Goal: Use online tool/utility: Use online tool/utility

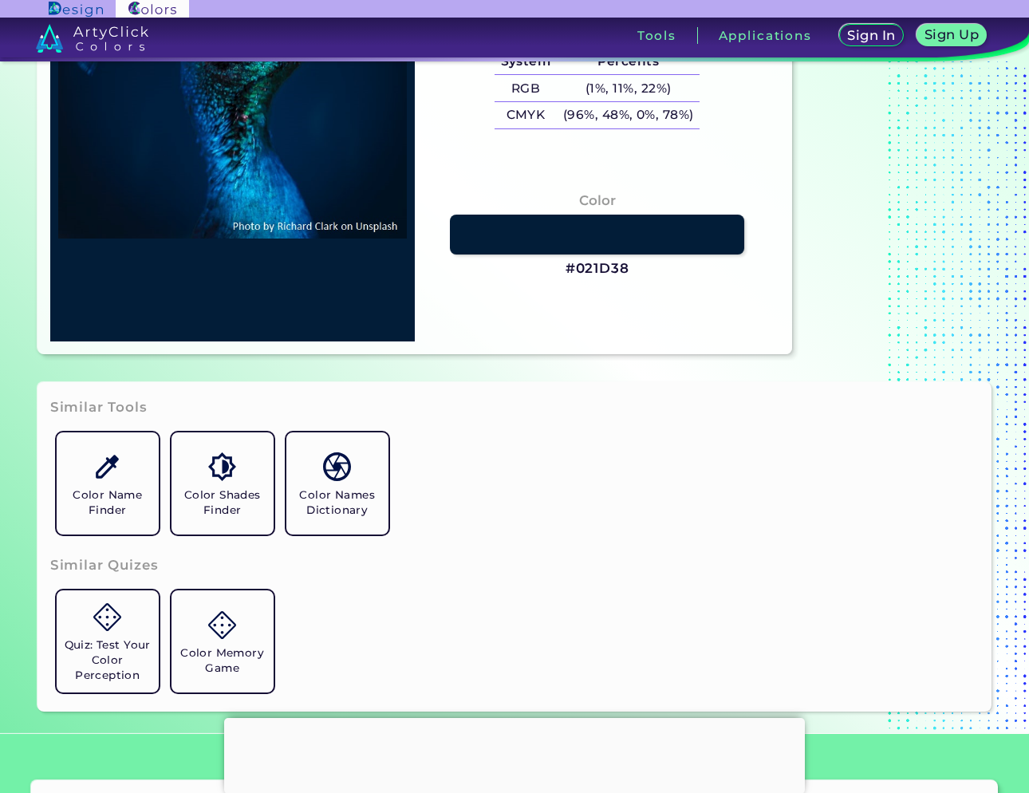
type input "#001121"
type input "#001226"
type input "#011327"
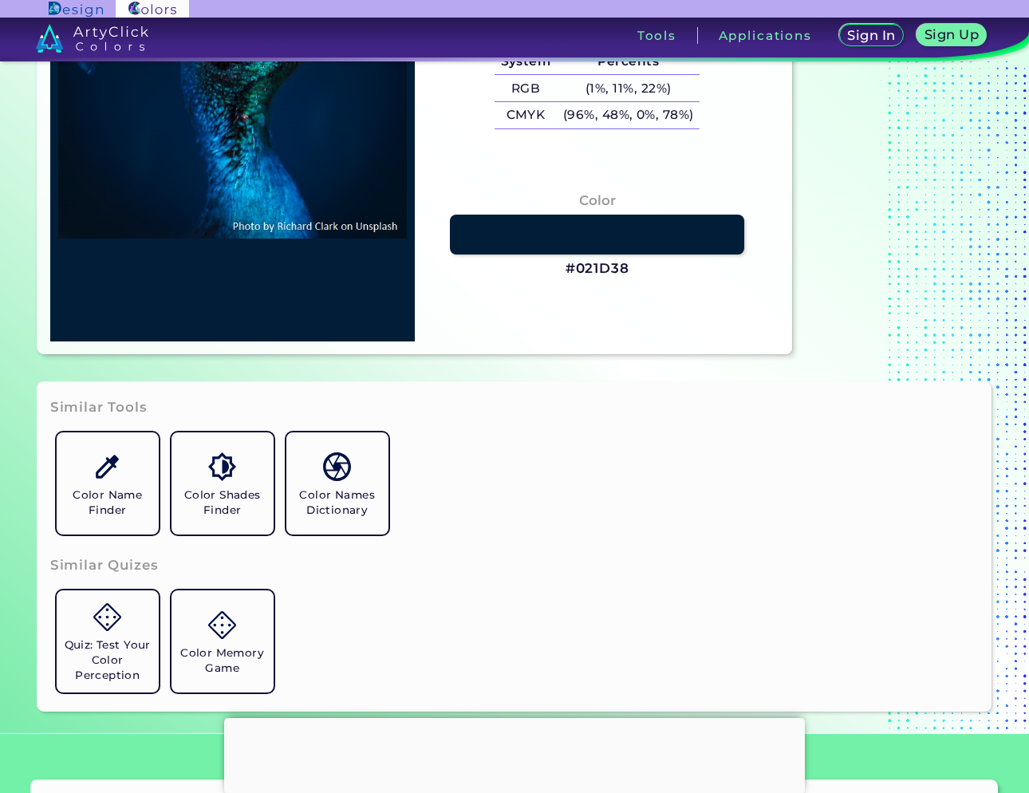
type input "#011327"
type input "#001427"
type input "#00152a"
type input "#00152A"
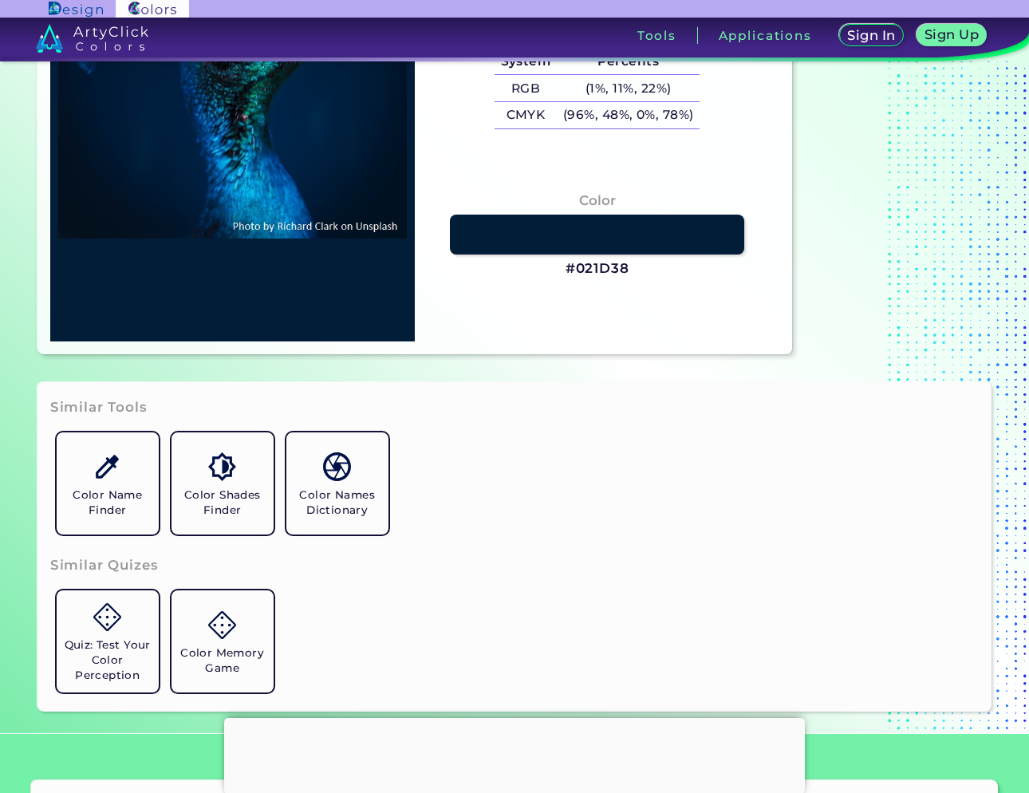
type input "#01162b"
type input "#01162B"
type input "#01152d"
type input "#01152D"
type input "#00162d"
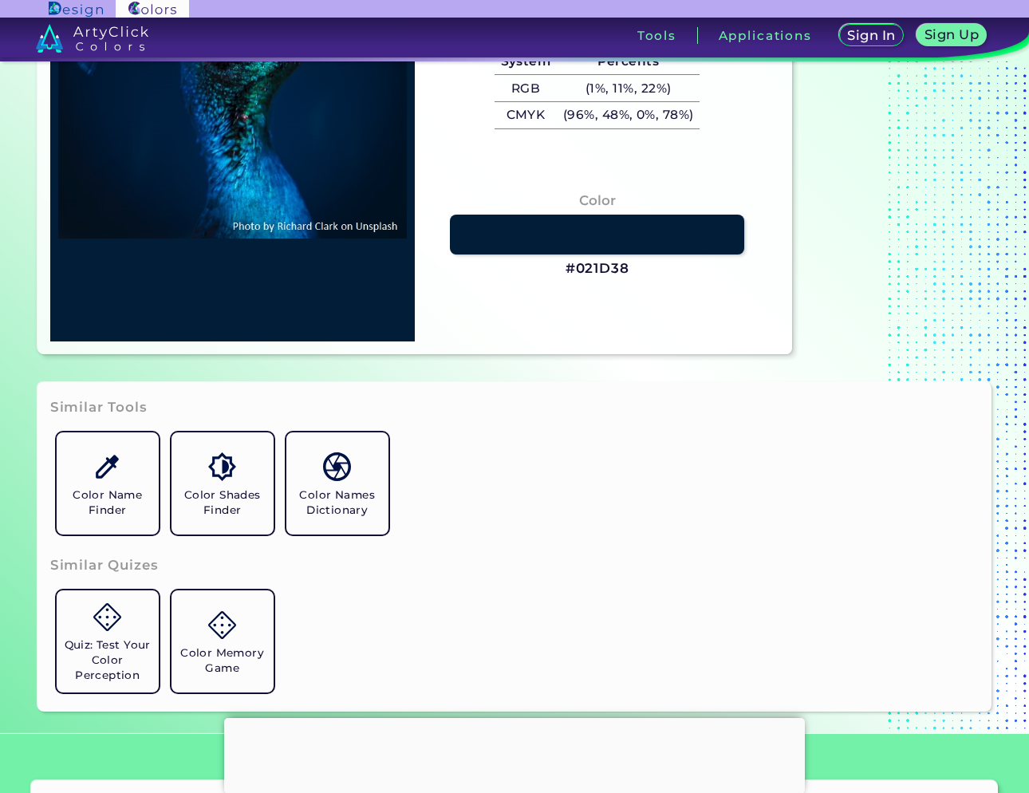
type input "#00162D"
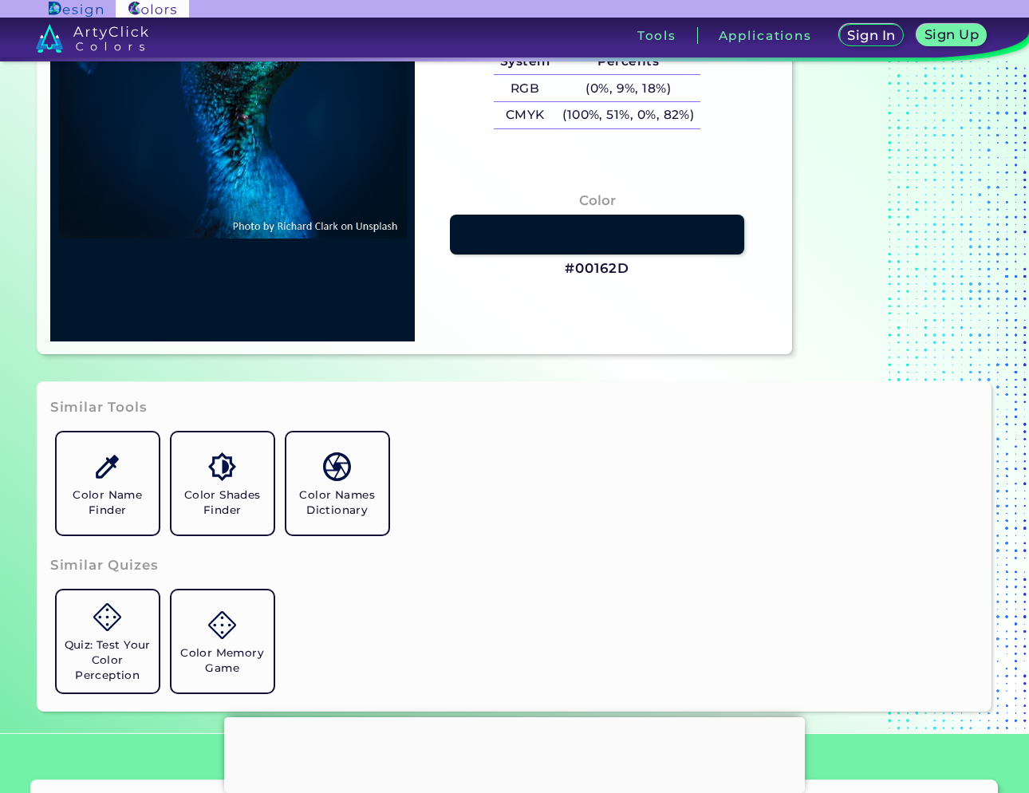
type input "#00182e"
type input "#00182E"
type input "#01172e"
type input "#01172E"
type input "#000000"
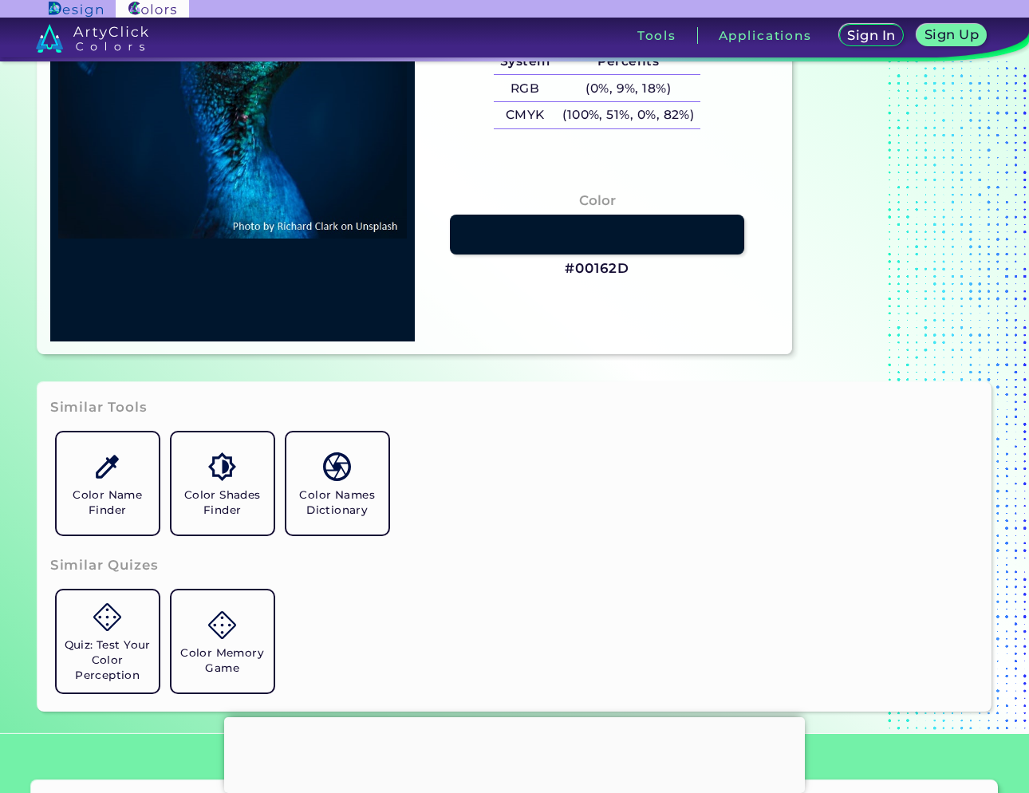
type input "#000000"
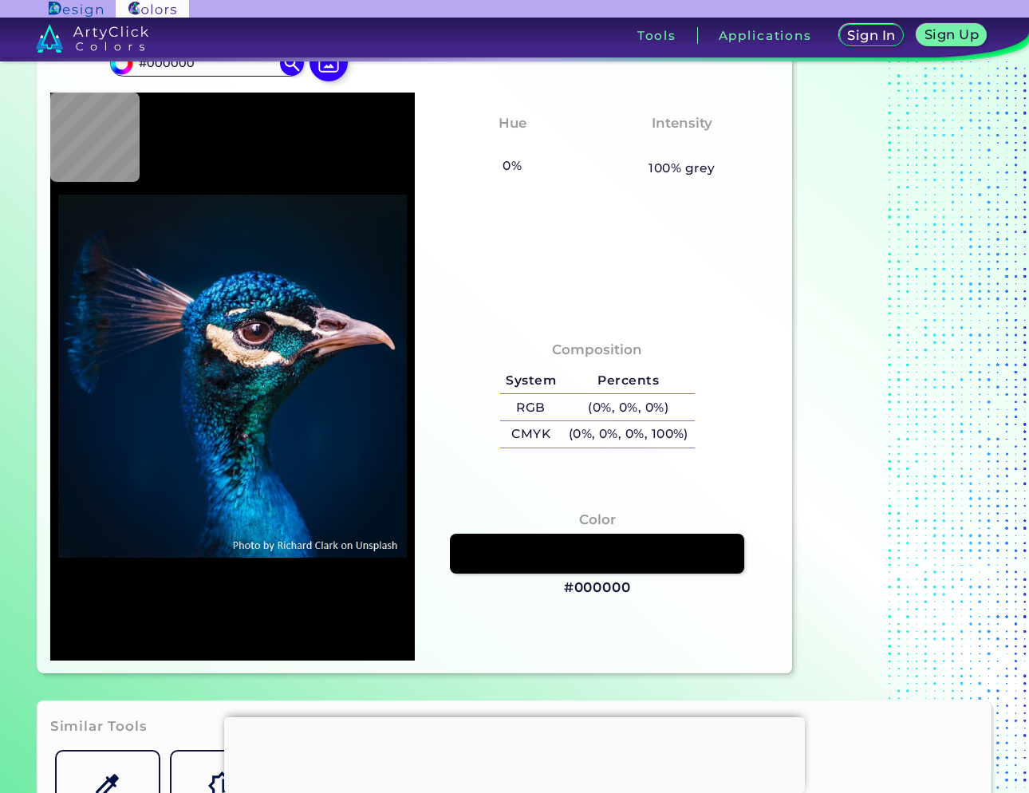
type input "#071520"
type input "#08161f"
type input "#08161F"
type input "#081621"
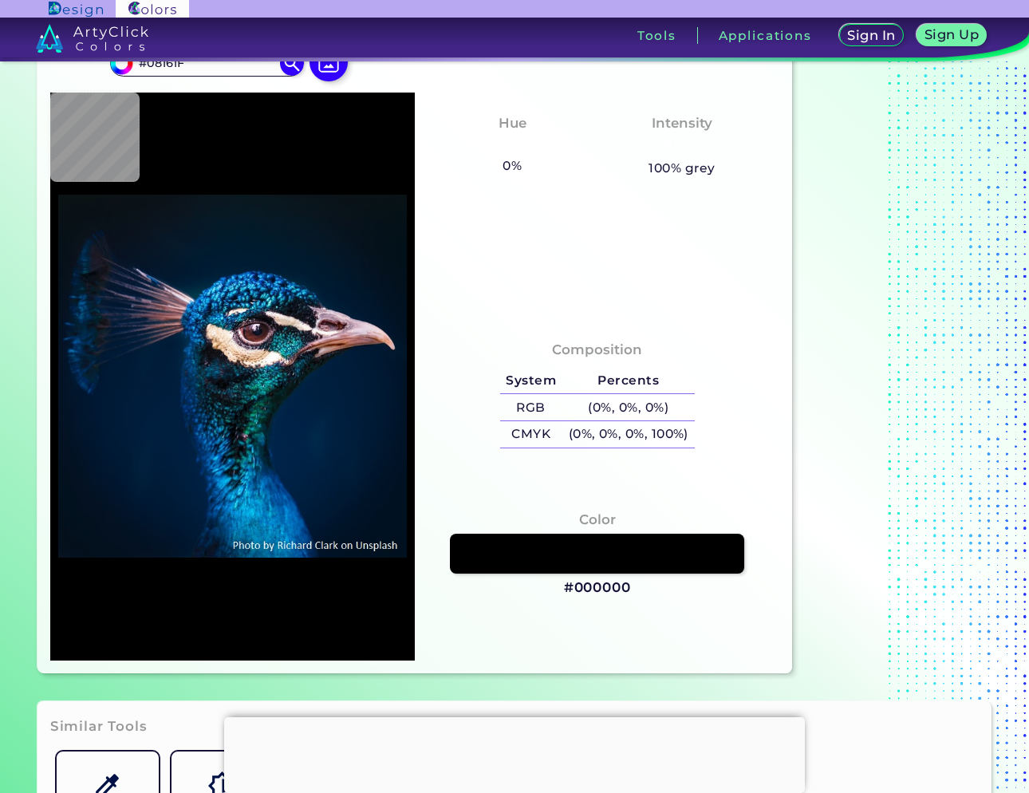
type input "#081621"
type input "#08161f"
type input "#08161F"
type input "#061721"
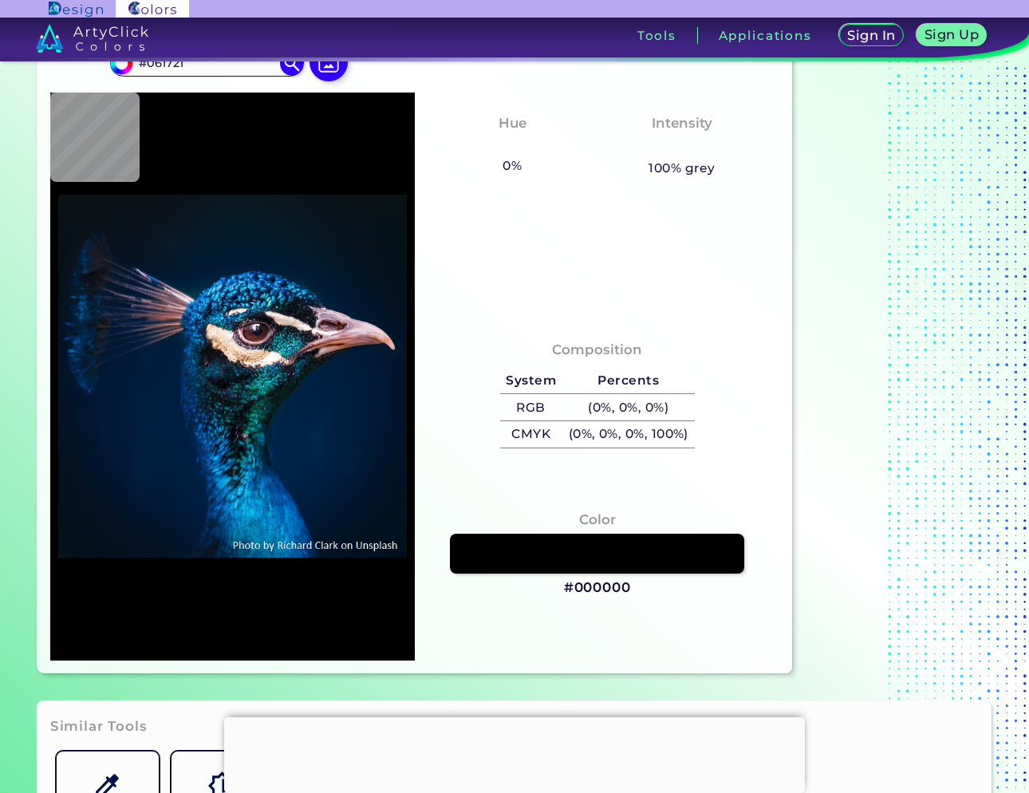
type input "#061621"
type input "#081722"
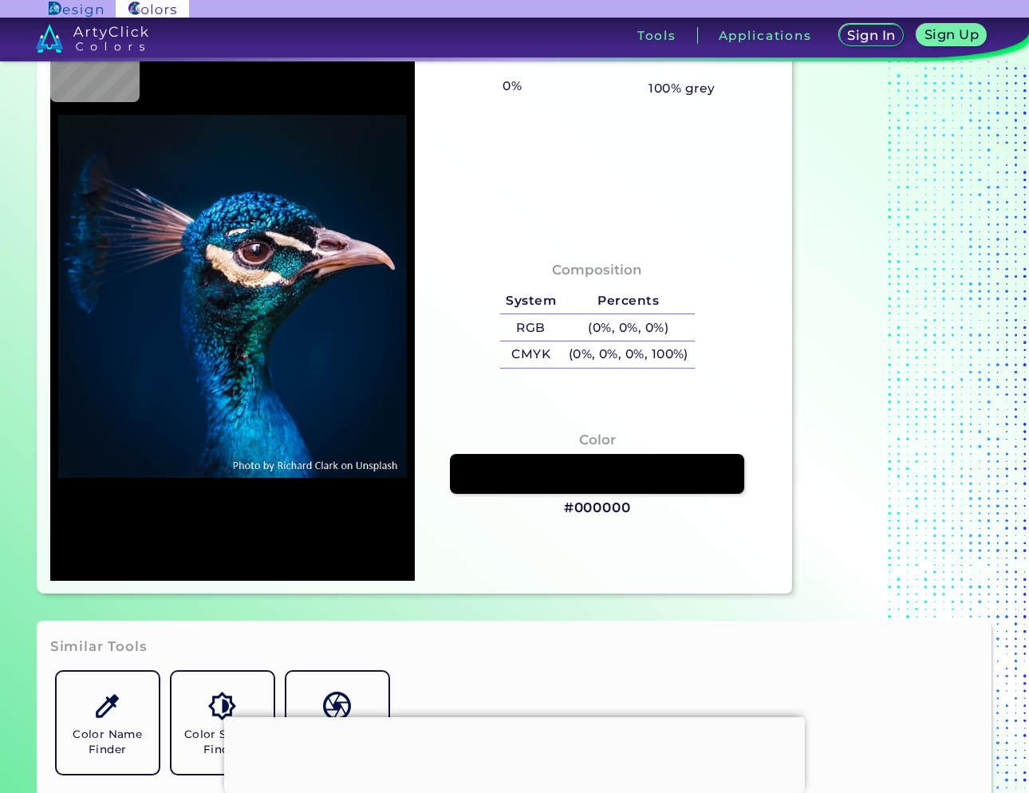
type input "#081923"
type input "#071925"
type input "#071923"
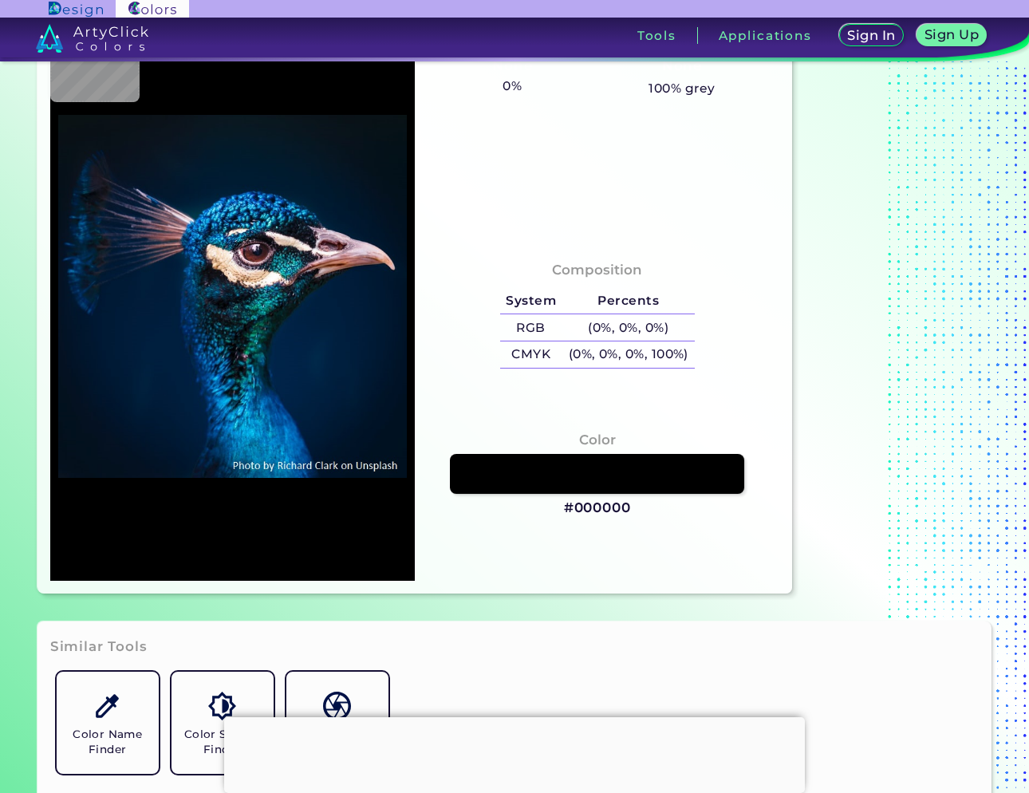
type input "#071923"
type input "#081923"
type input "#071822"
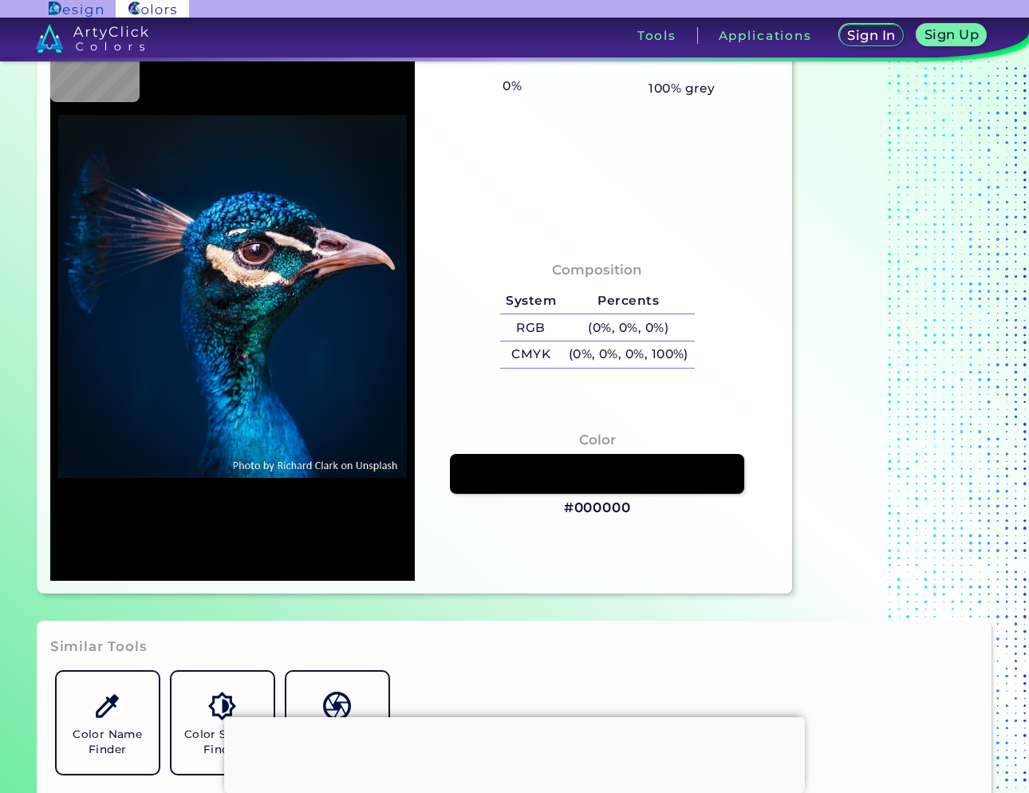
type input "#0a1620"
type input "#0A1620"
type input "#0c1620"
type input "#0C1620"
type input "#09141e"
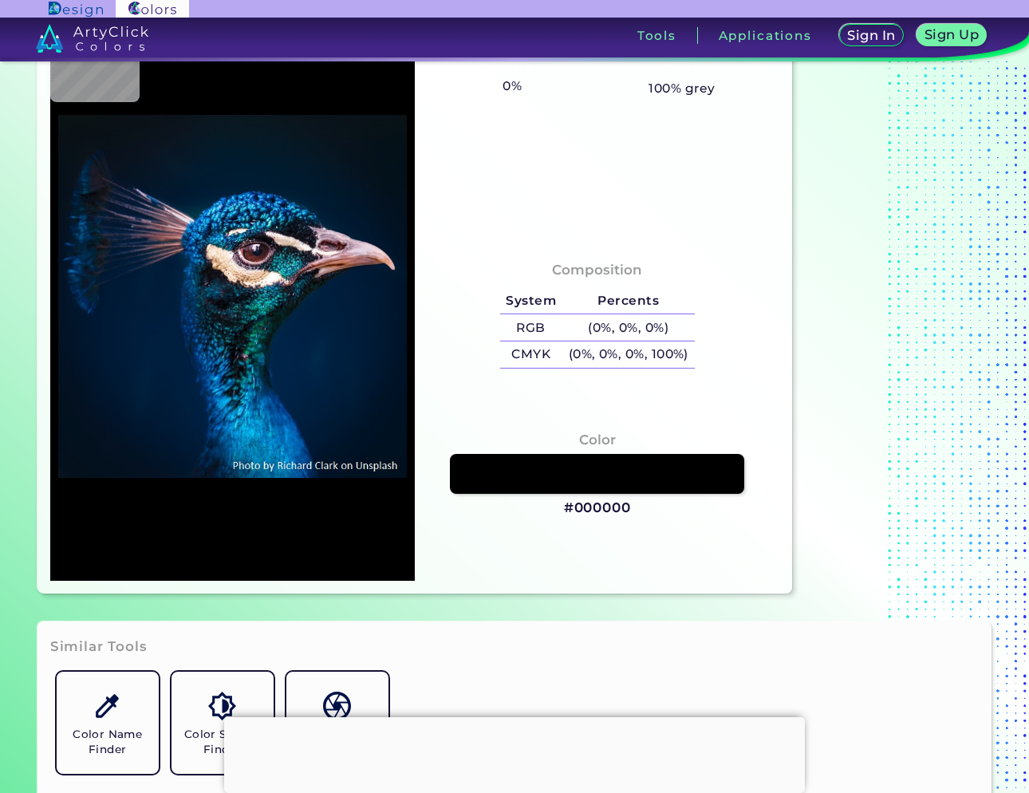
type input "#09141E"
type input "#0a131e"
type input "#0A131E"
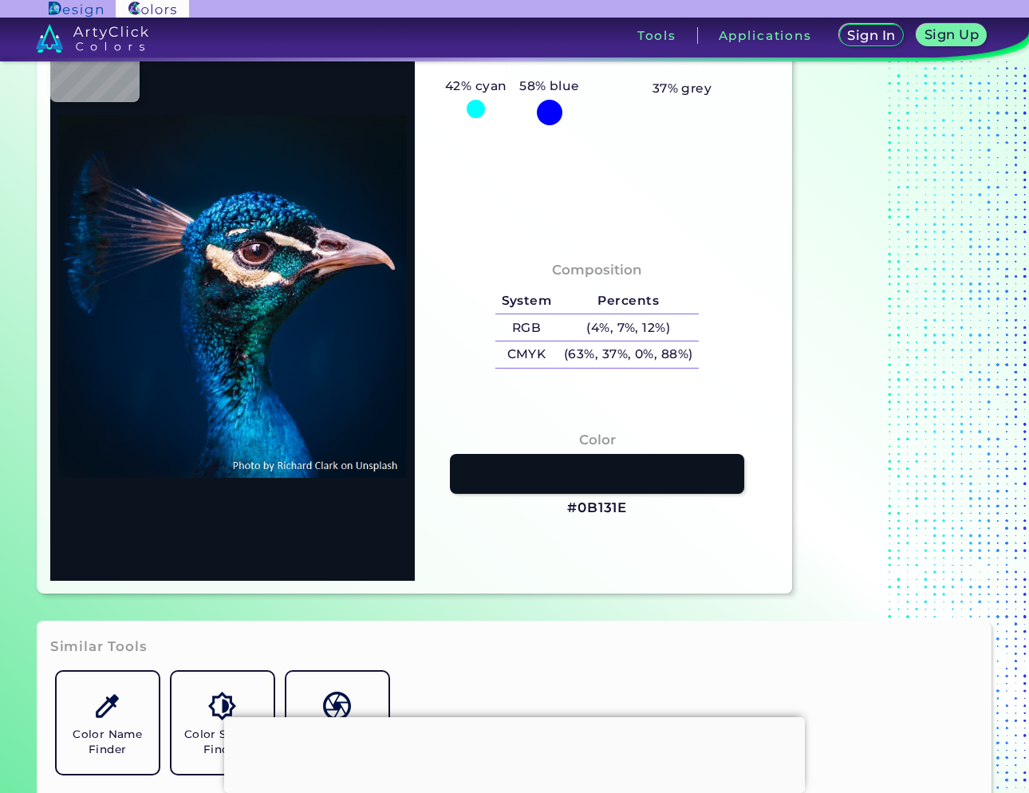
type input "#0b131e"
type input "#0B131E"
type input "#0b131d"
type input "#0B131D"
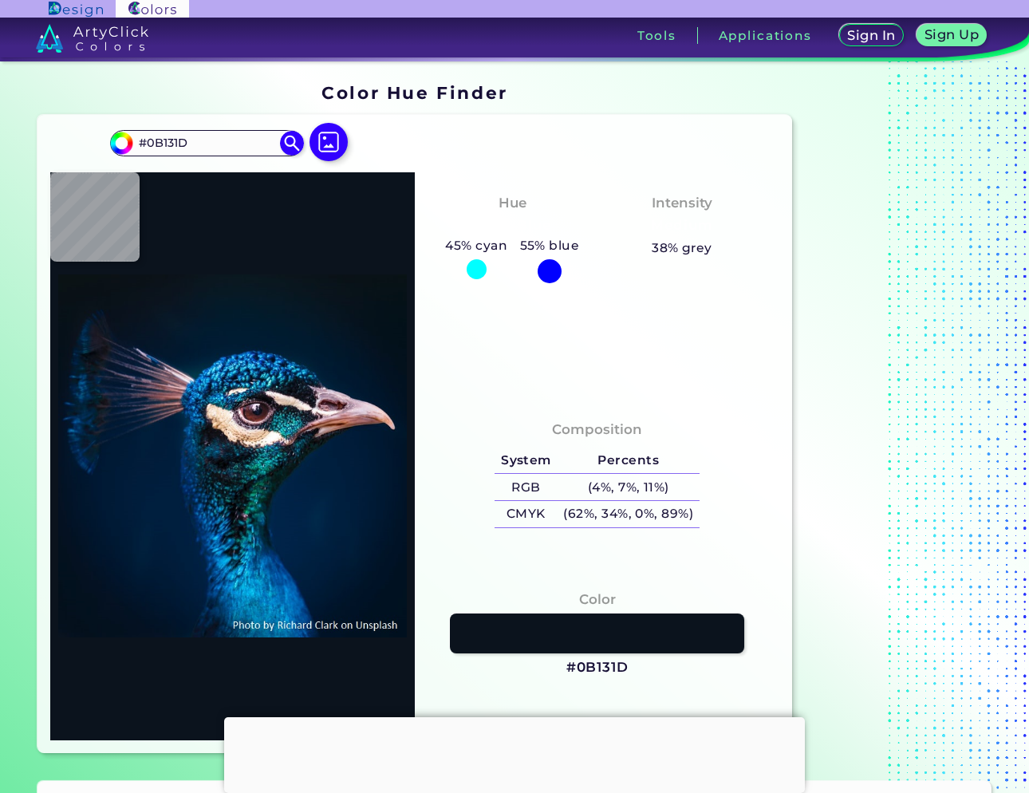
type input "#000000"
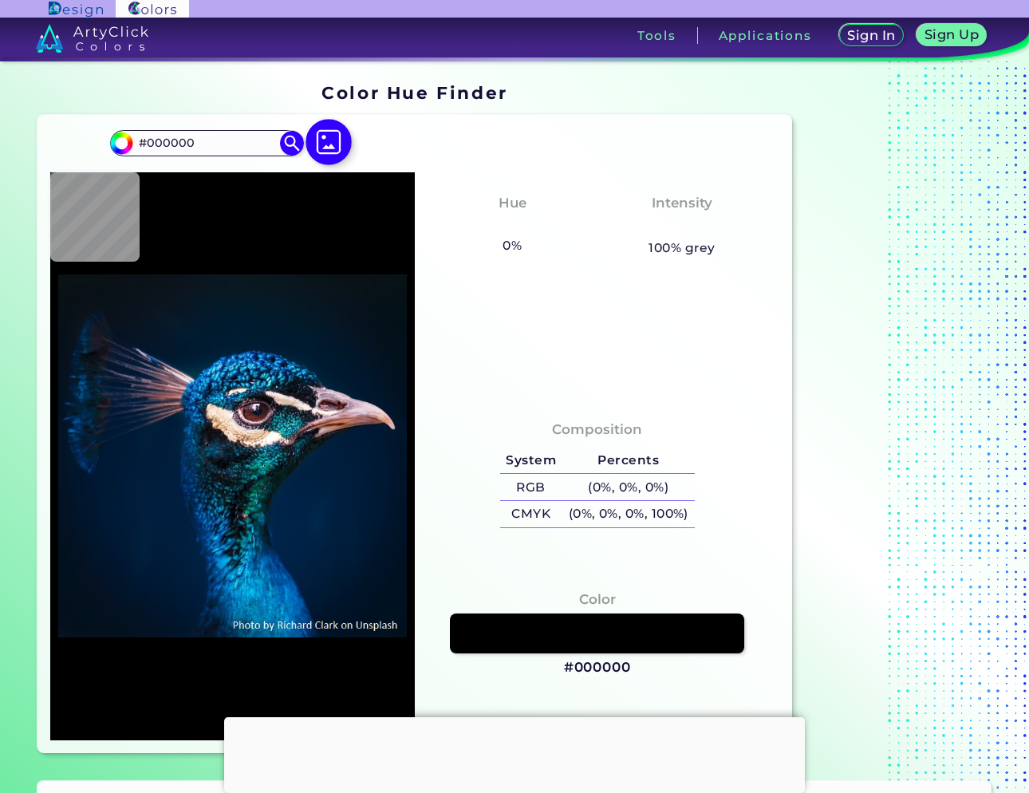
click at [335, 132] on img at bounding box center [329, 142] width 46 height 46
click at [0, 0] on input "file" at bounding box center [0, 0] width 0 height 0
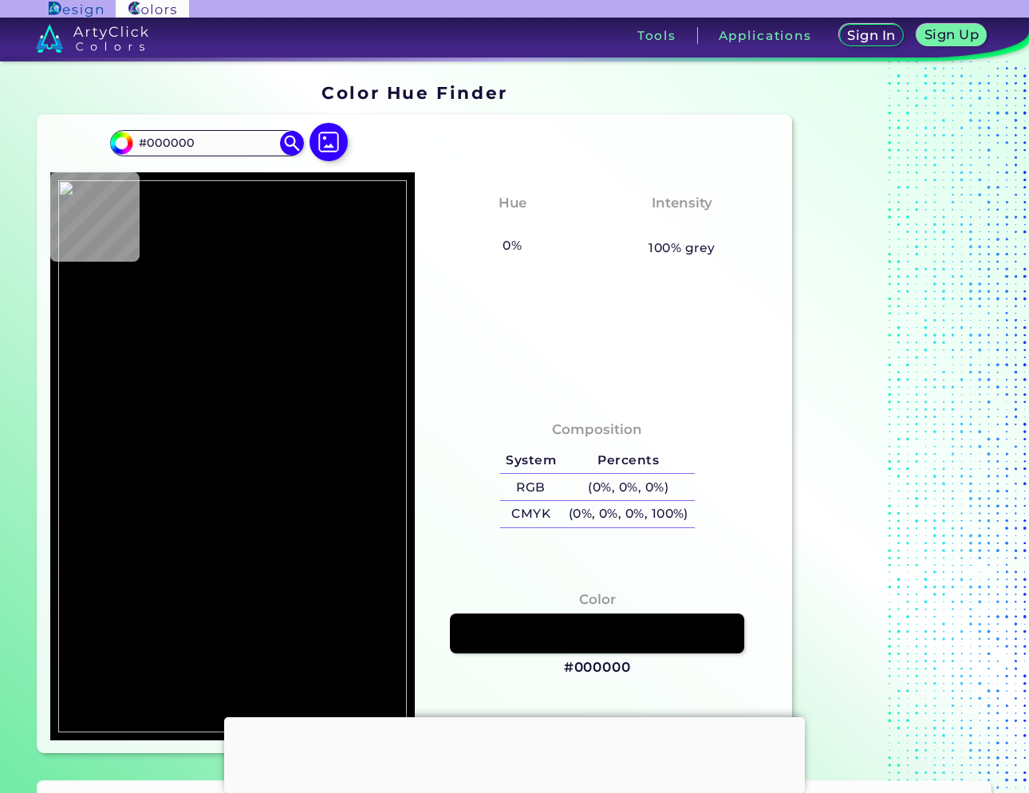
scroll to position [80, 0]
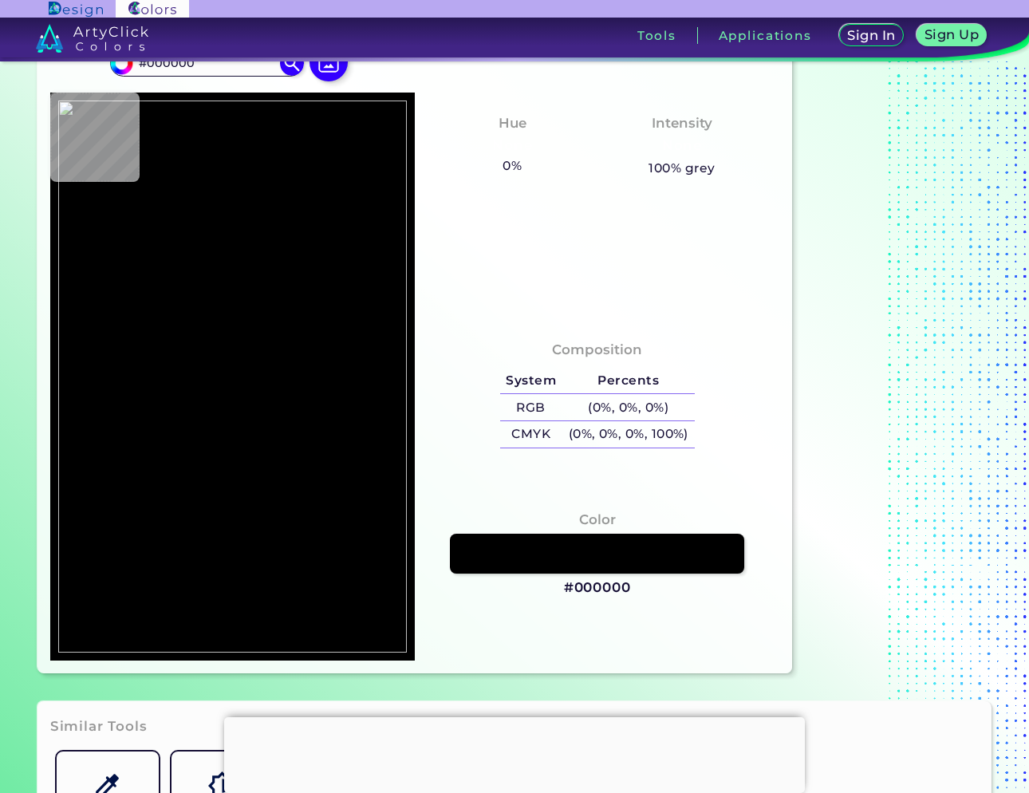
type input "#ffffff"
type input "#FFFFFF"
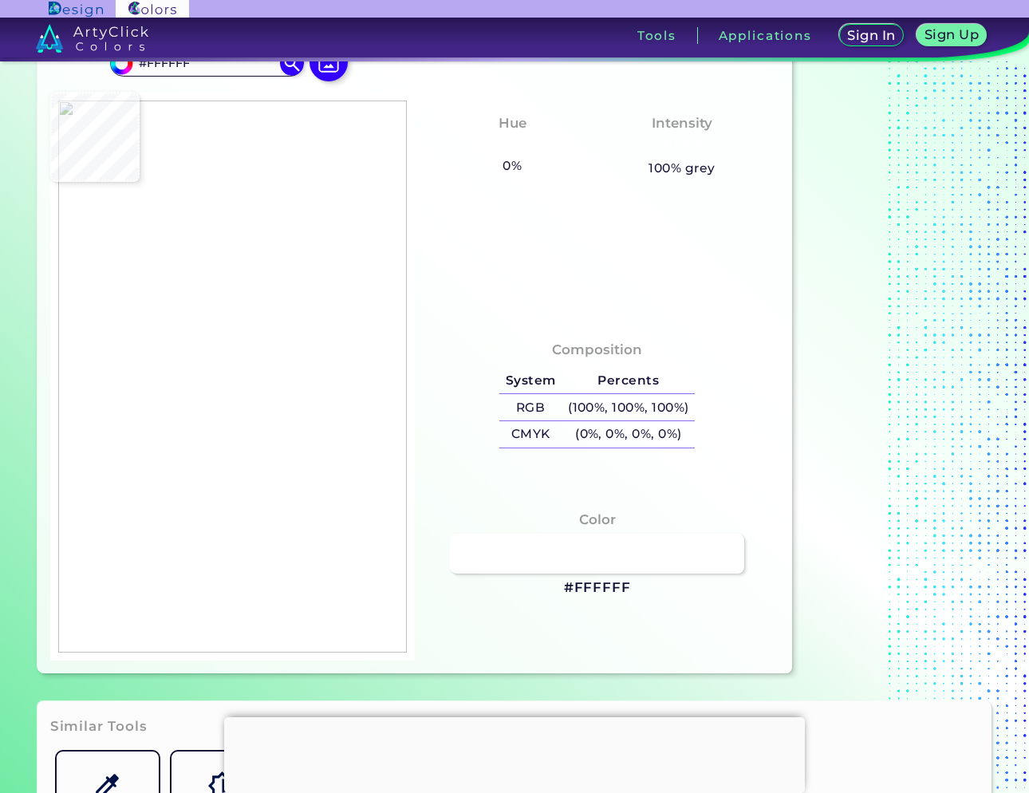
click at [198, 179] on div at bounding box center [232, 377] width 364 height 568
type input "#000000"
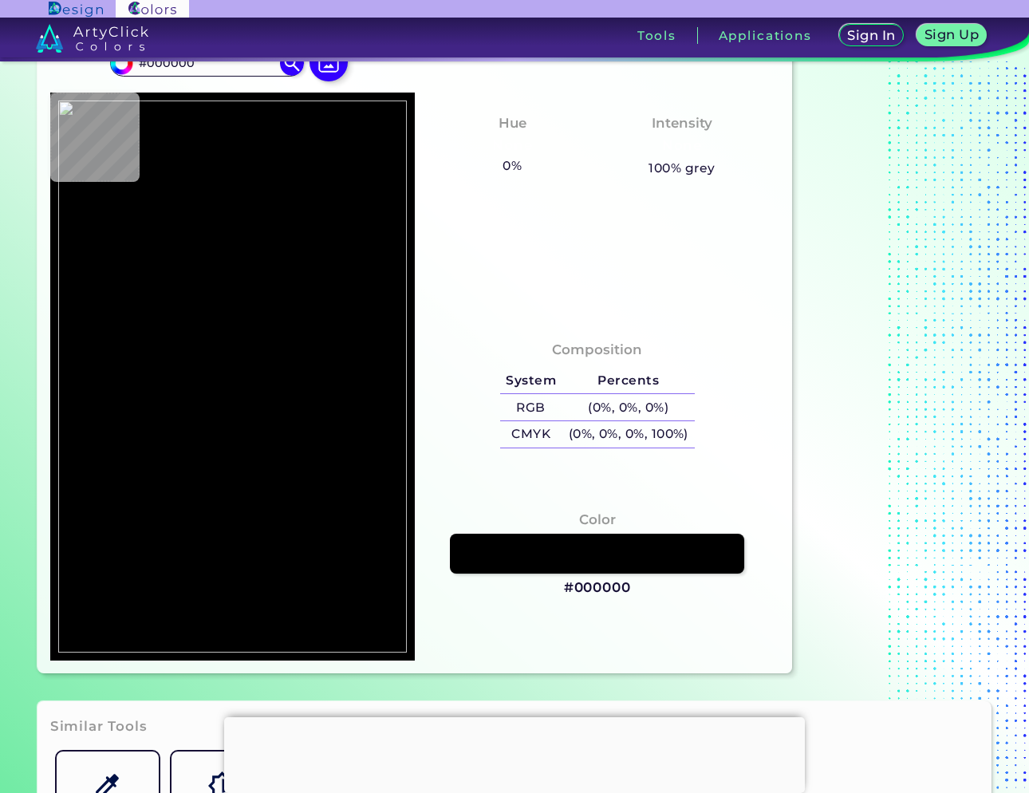
click at [569, 242] on div "Hue None 0% 55% blue Intensity None 100% grey" at bounding box center [597, 206] width 364 height 227
type input "#ffffff"
type input "#FFFFFF"
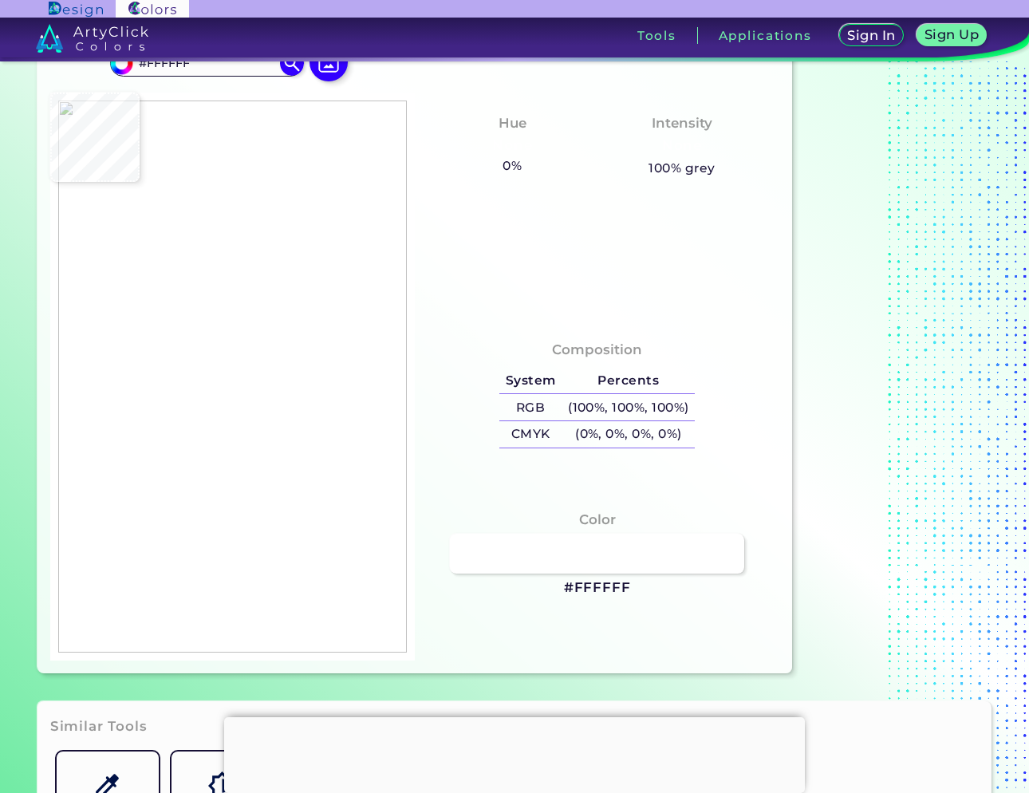
type input "#000000"
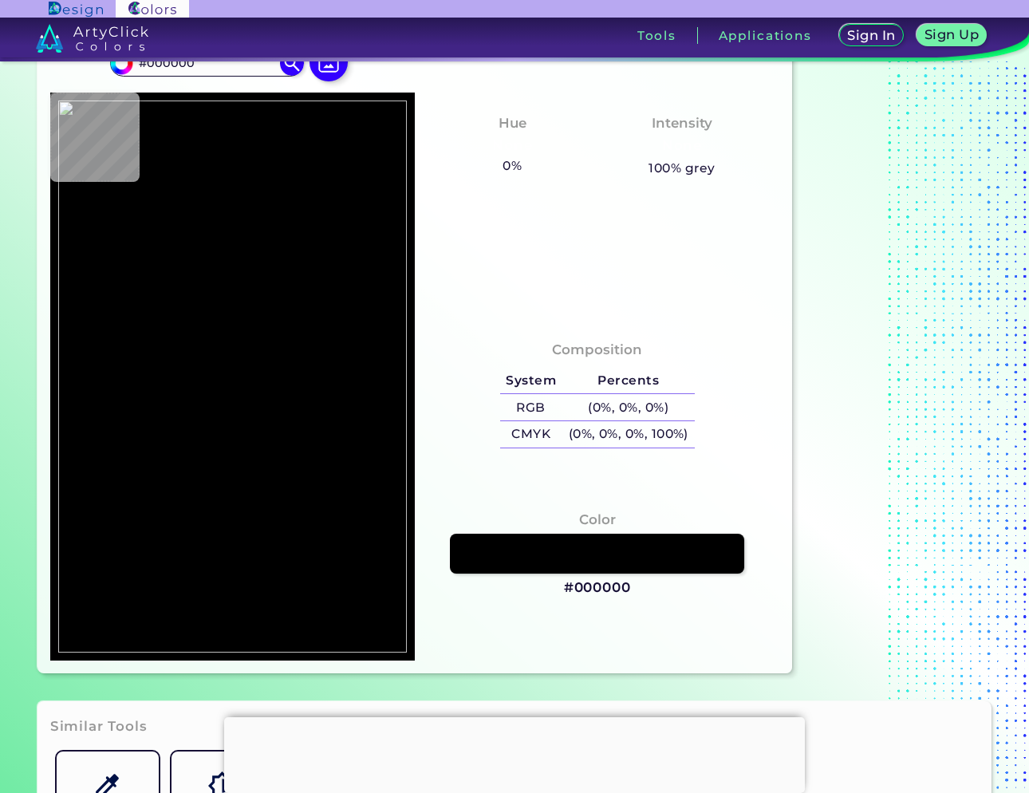
type input "#ffffff"
type input "#FFFFFF"
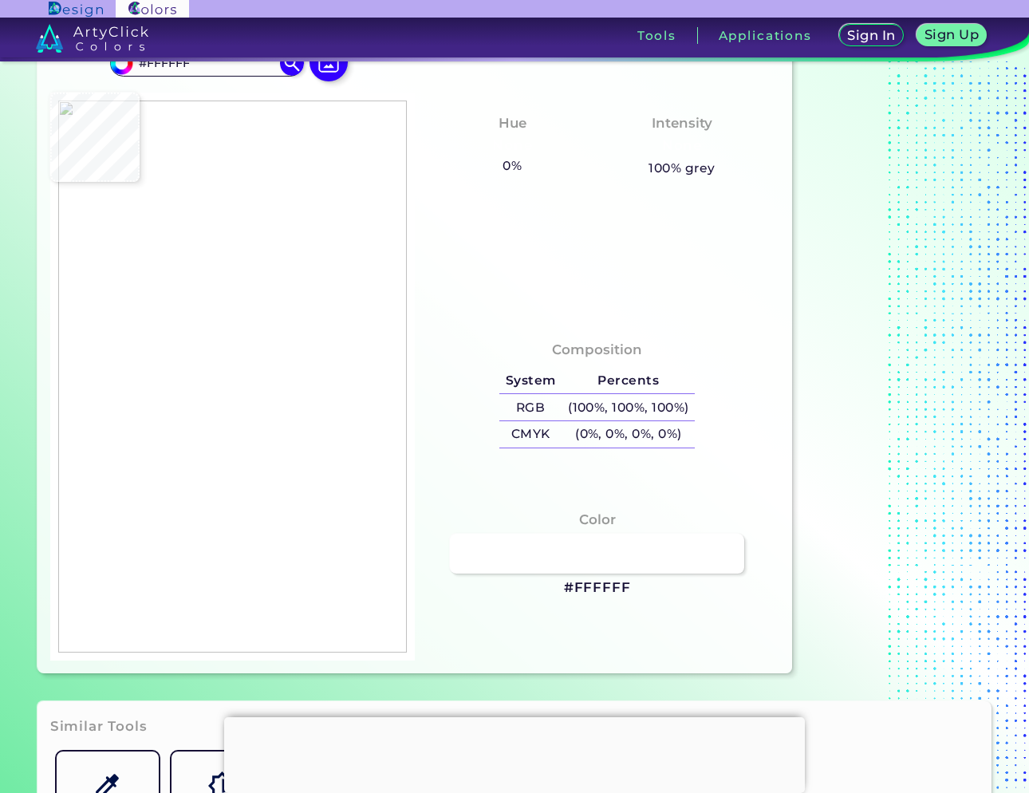
click at [449, 246] on div "Hue None 0% 55% blue Intensity None 100% grey" at bounding box center [597, 206] width 364 height 227
type input "#000000"
type input "#ffffff"
type input "#FFFFFF"
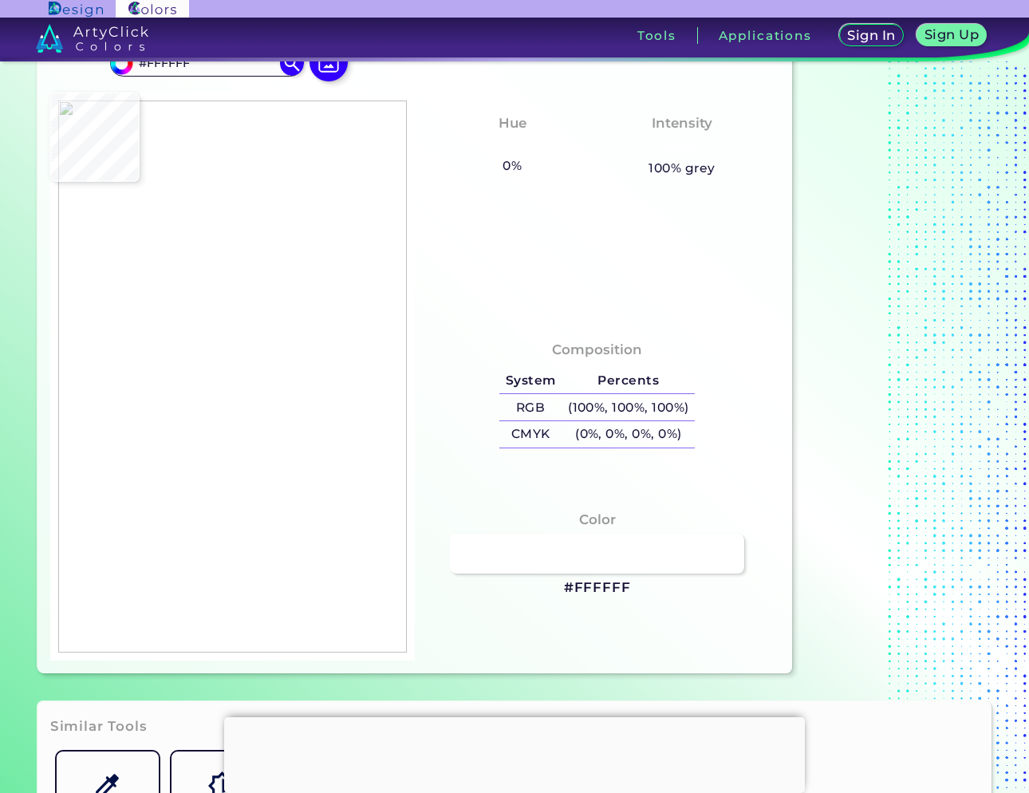
click at [199, 238] on img at bounding box center [232, 376] width 349 height 552
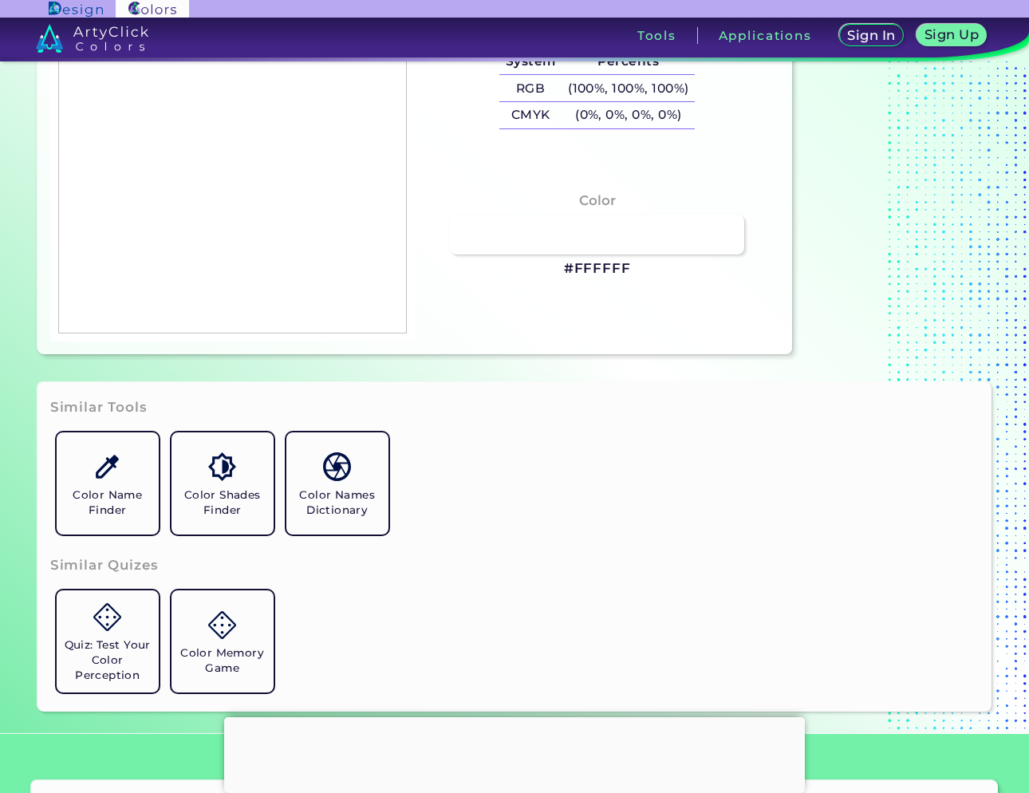
scroll to position [319, 0]
